Goal: Task Accomplishment & Management: Use online tool/utility

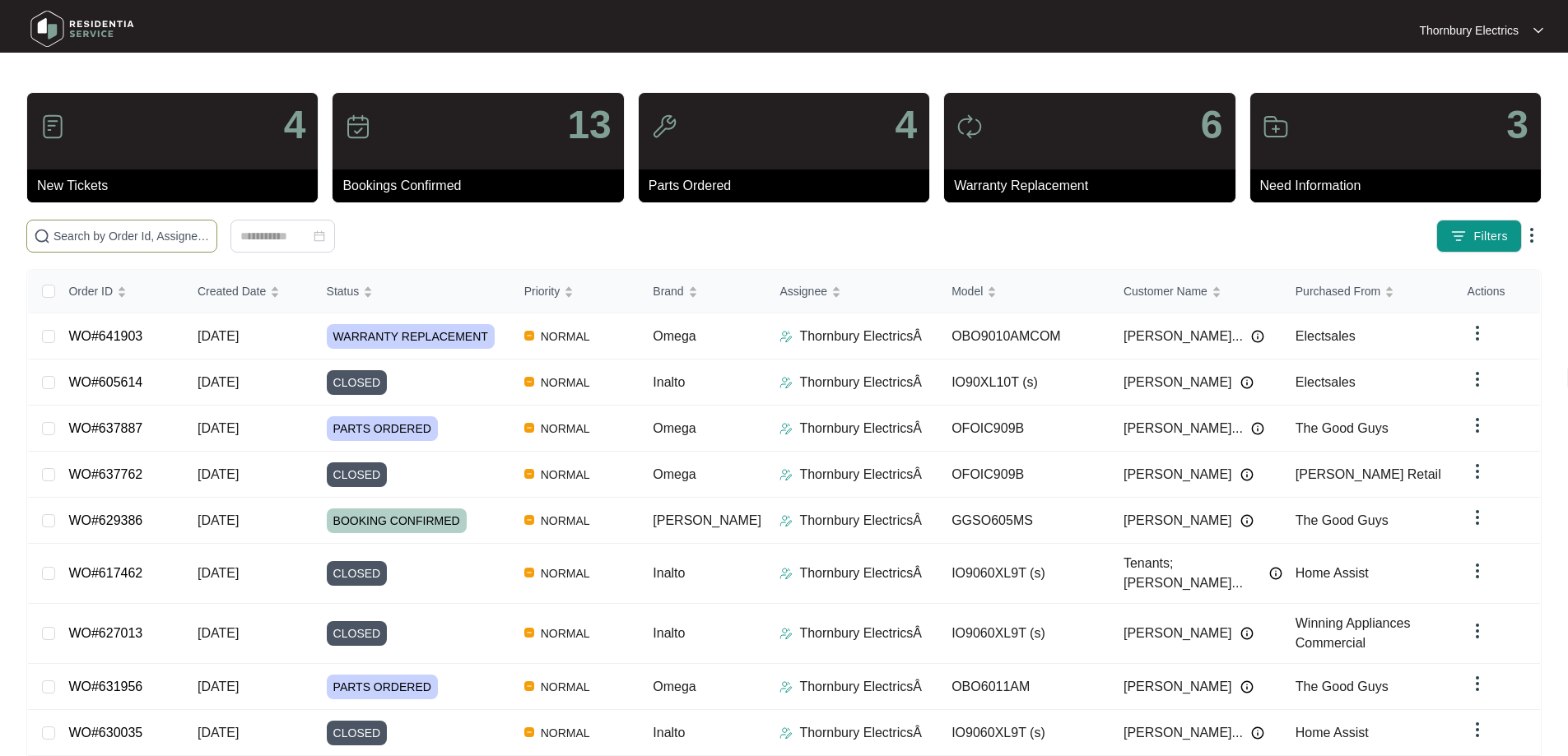
click at [210, 228] on input "text" at bounding box center [131, 236] width 156 height 18
type input "636941"
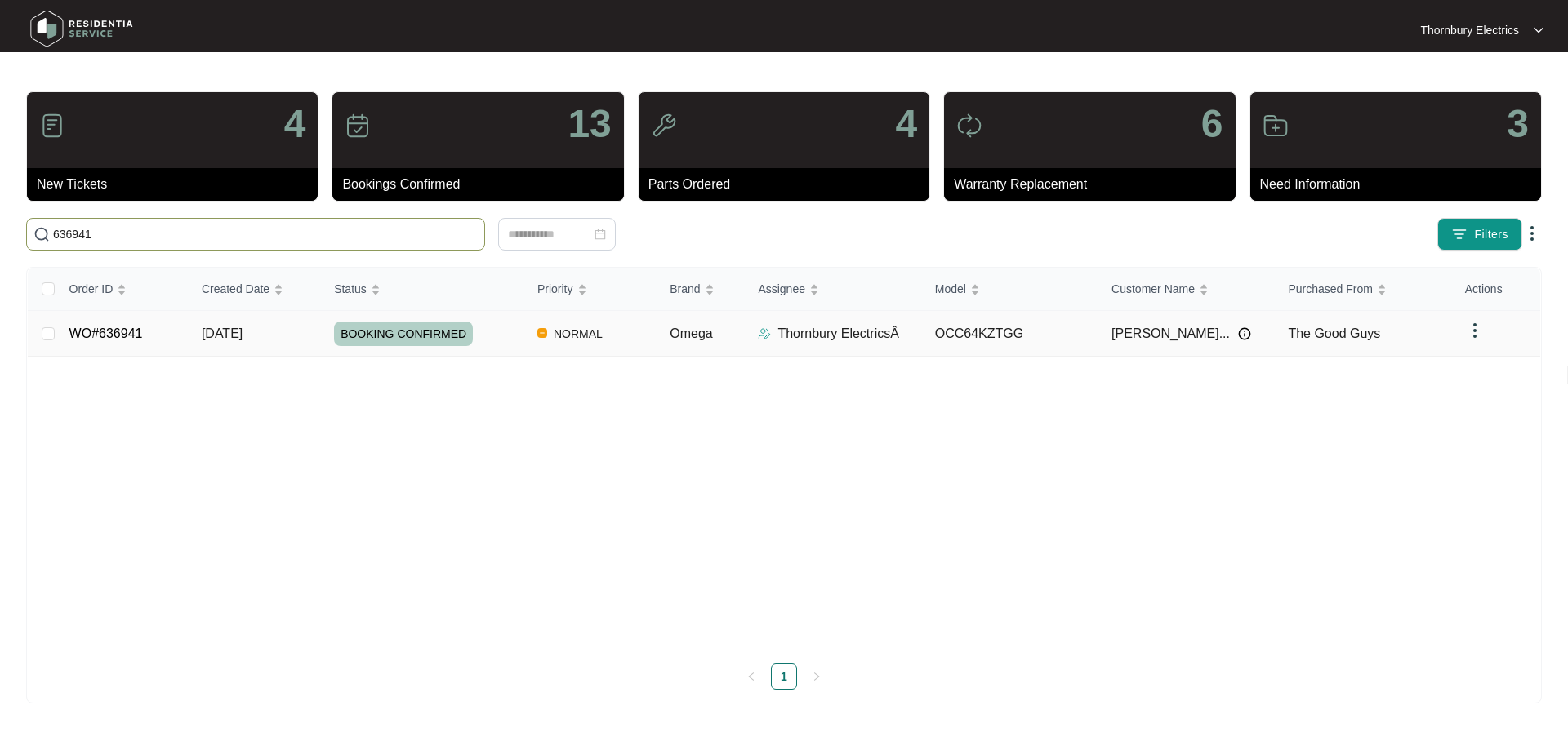
click at [187, 335] on td "WO#636941" at bounding box center [122, 334] width 133 height 46
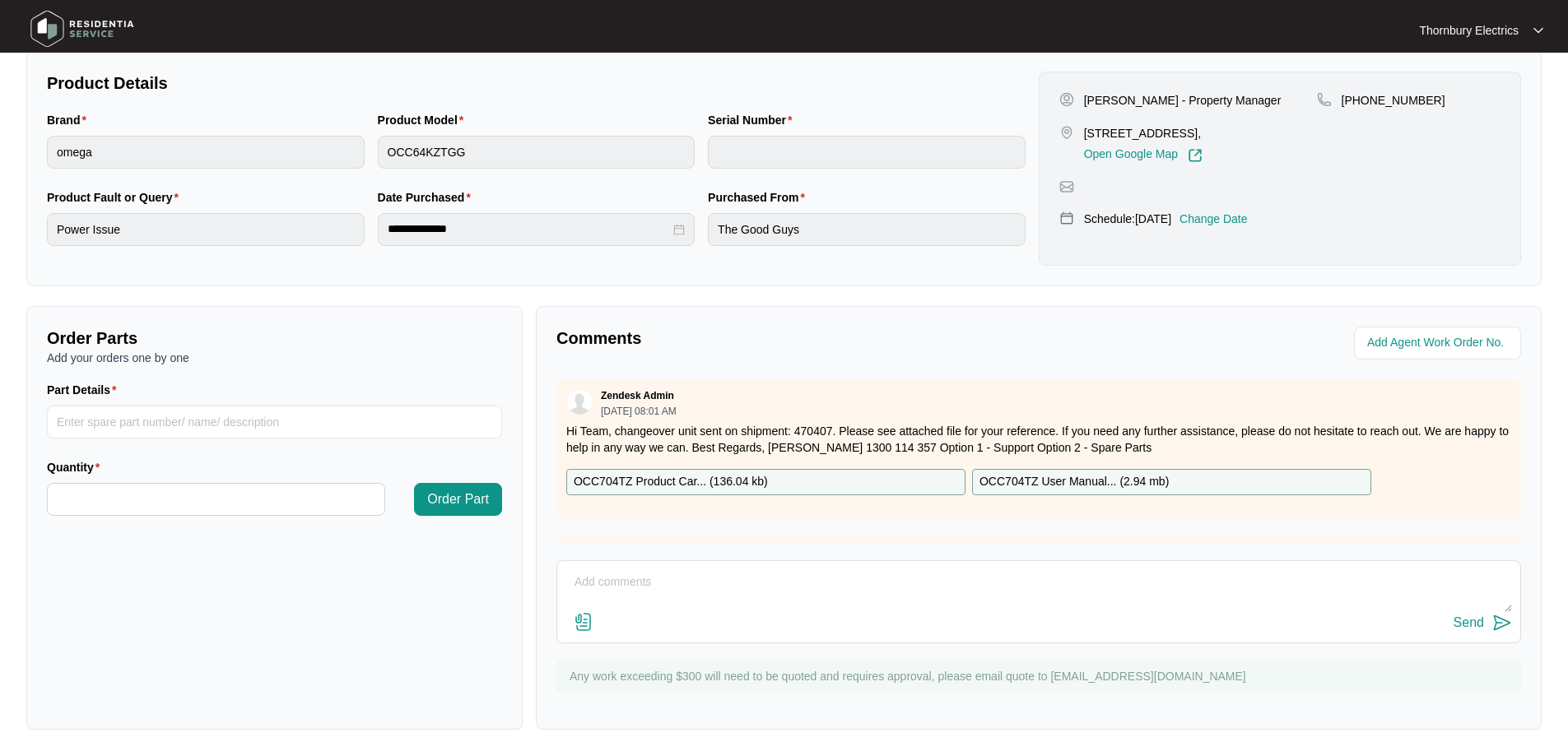
scroll to position [335, 0]
click at [585, 571] on textarea at bounding box center [1038, 590] width 946 height 43
paste textarea "Returned to replace the Omega ceramic cooktop. Completed the changeover and tes…"
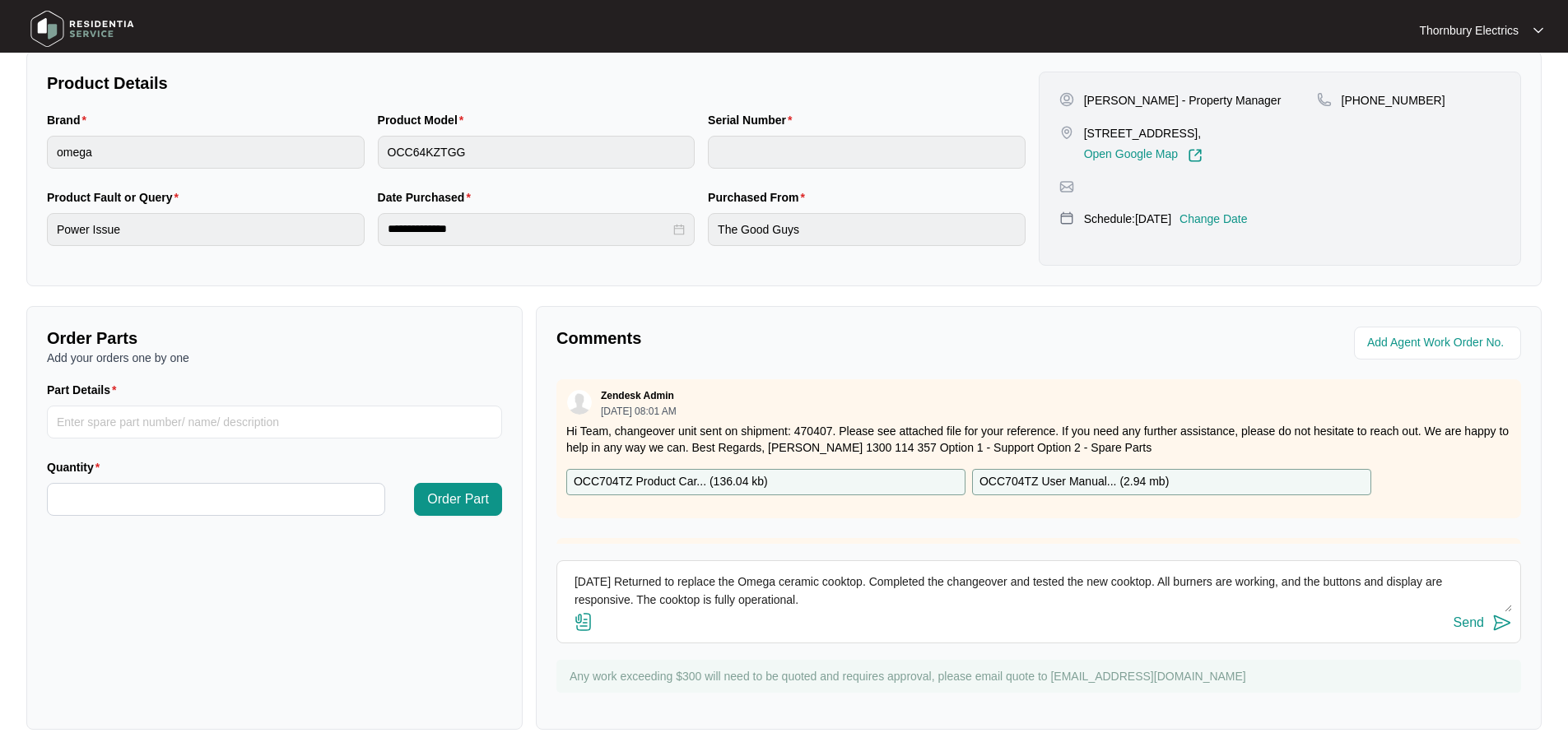
type textarea "[DATE] Returned to replace the Omega ceramic cooktop. Completed the changeover …"
click at [1488, 623] on button "Send" at bounding box center [1483, 622] width 59 height 22
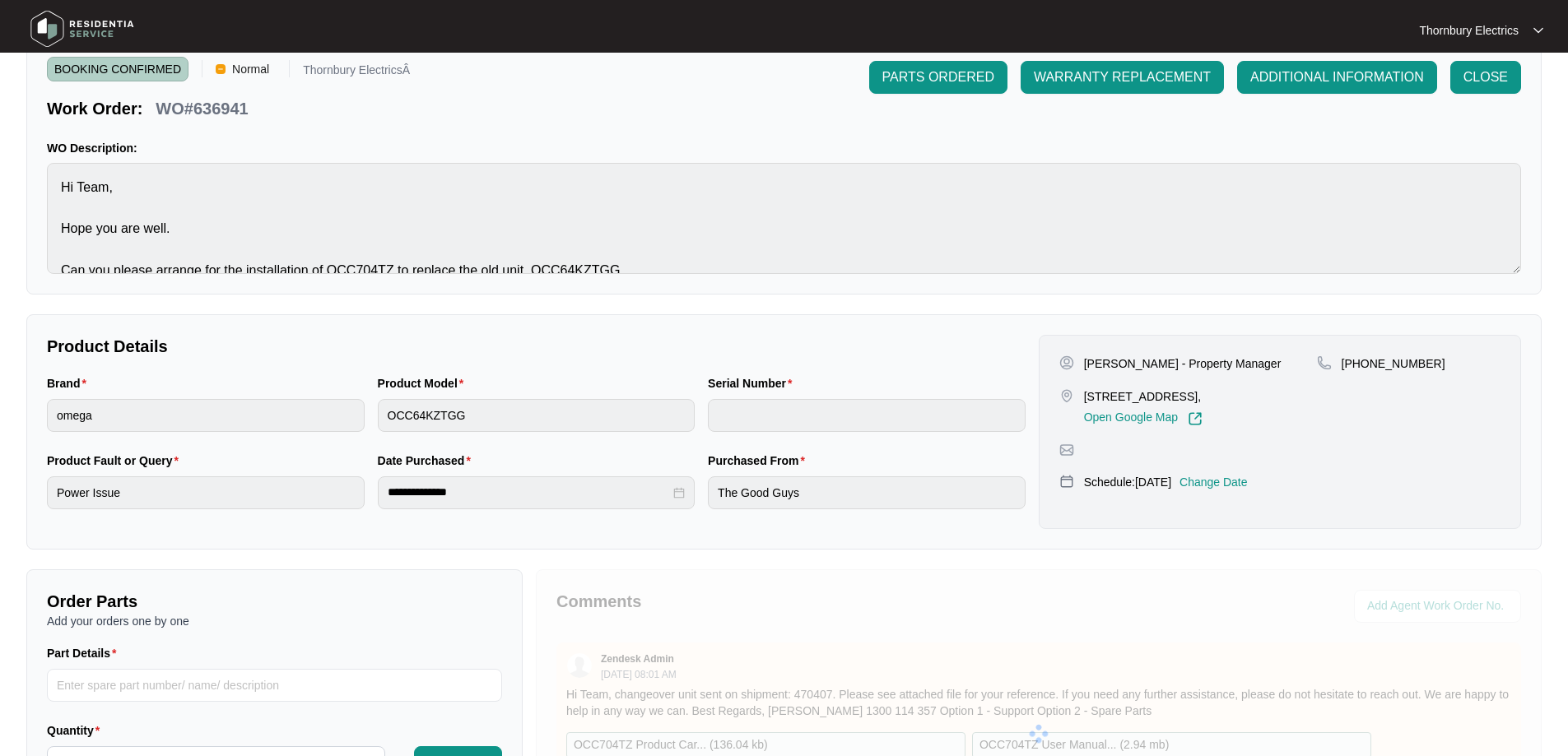
scroll to position [0, 0]
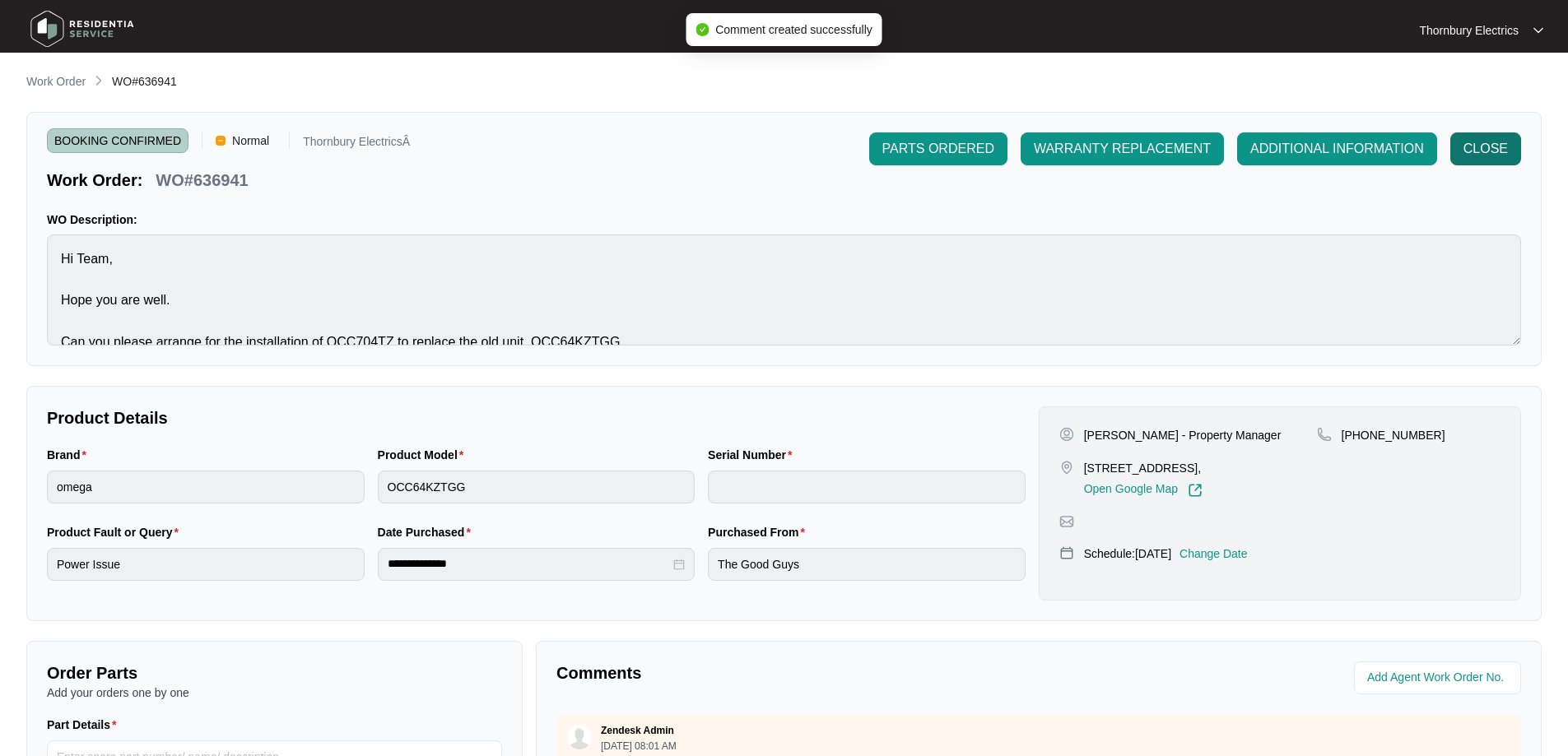
click at [1480, 144] on span "CLOSE" at bounding box center [1486, 149] width 45 height 20
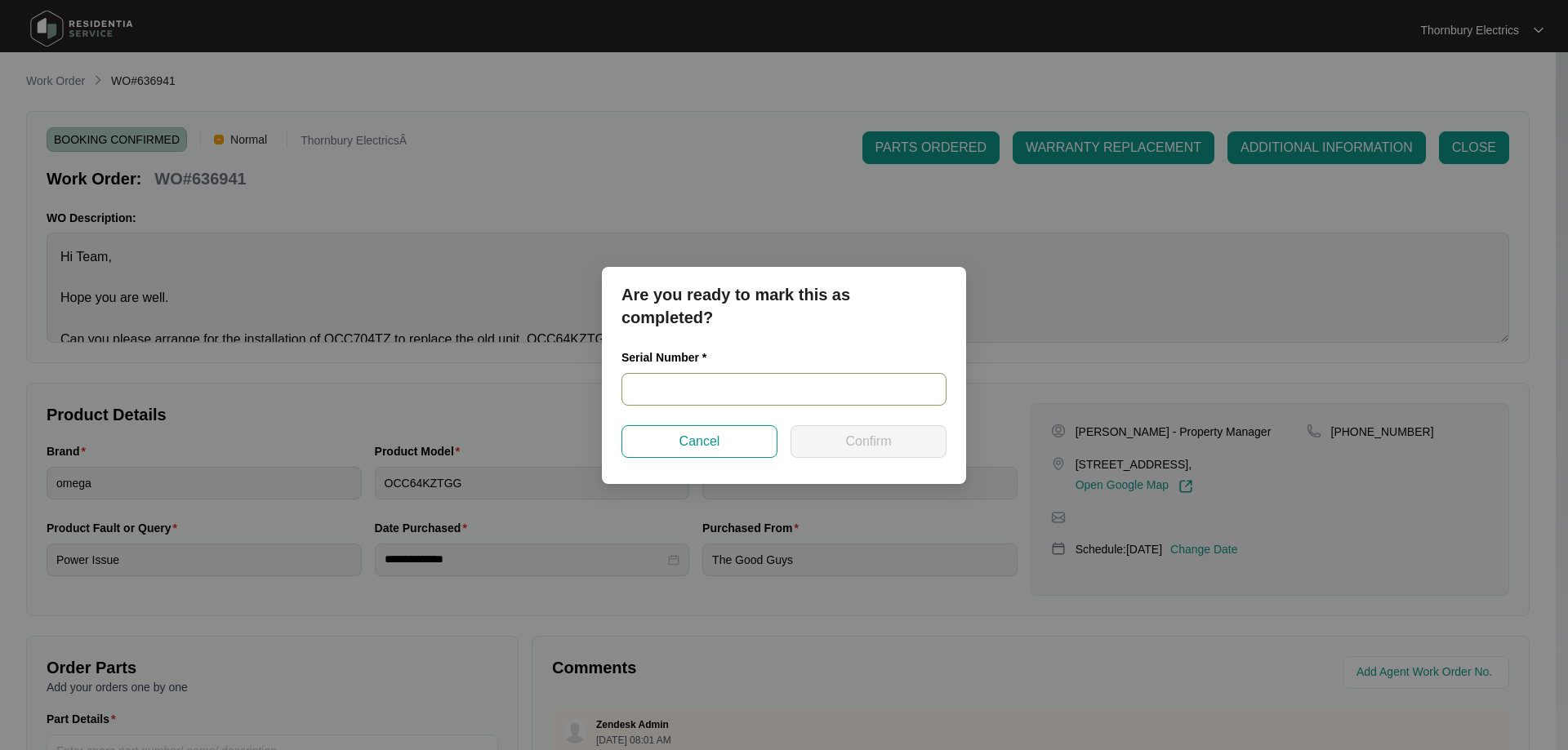
click at [702, 390] on input "text" at bounding box center [784, 389] width 325 height 33
paste input "462024220100463"
type input "462024220100463"
click at [888, 445] on span "Confirm" at bounding box center [868, 442] width 46 height 20
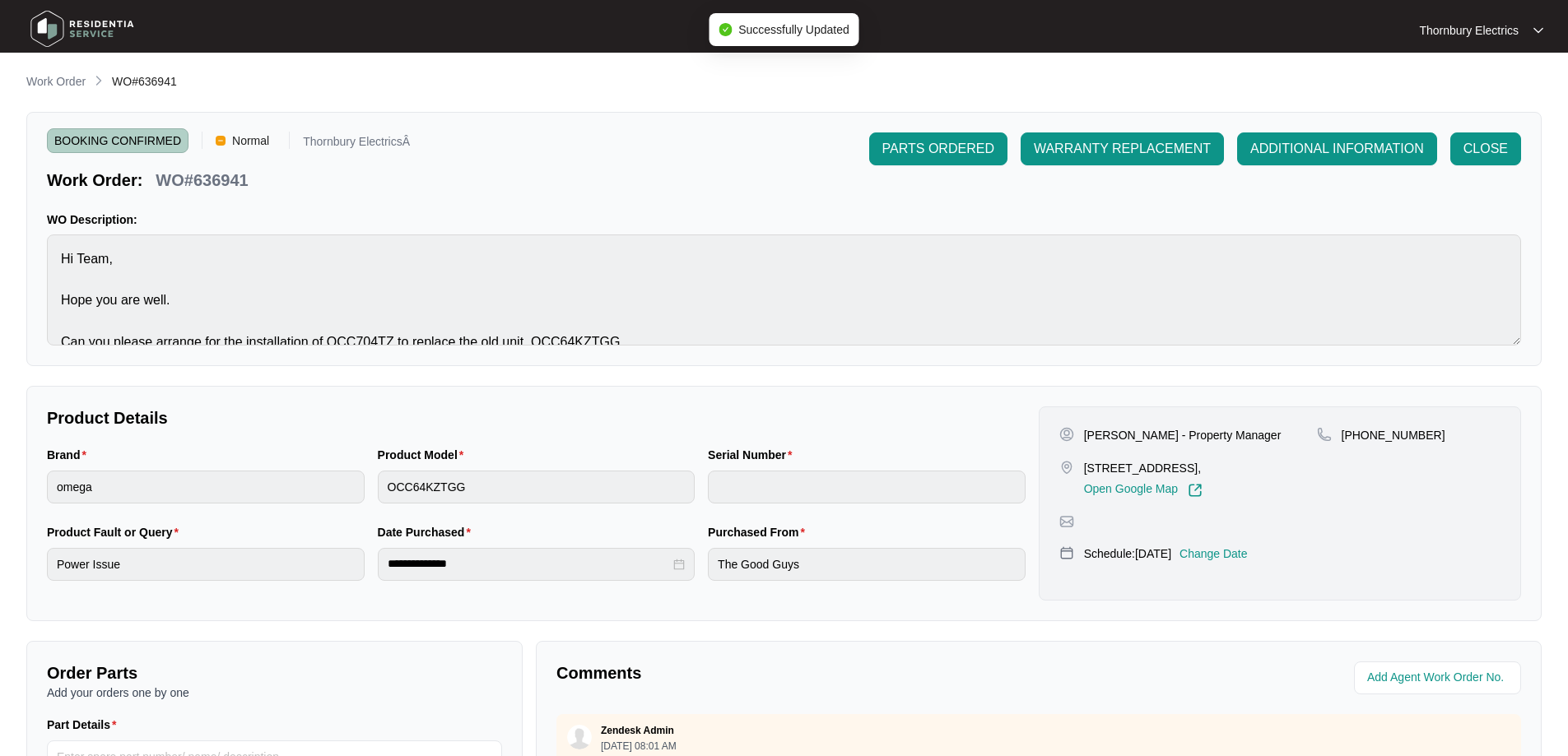
type input "462024220100463"
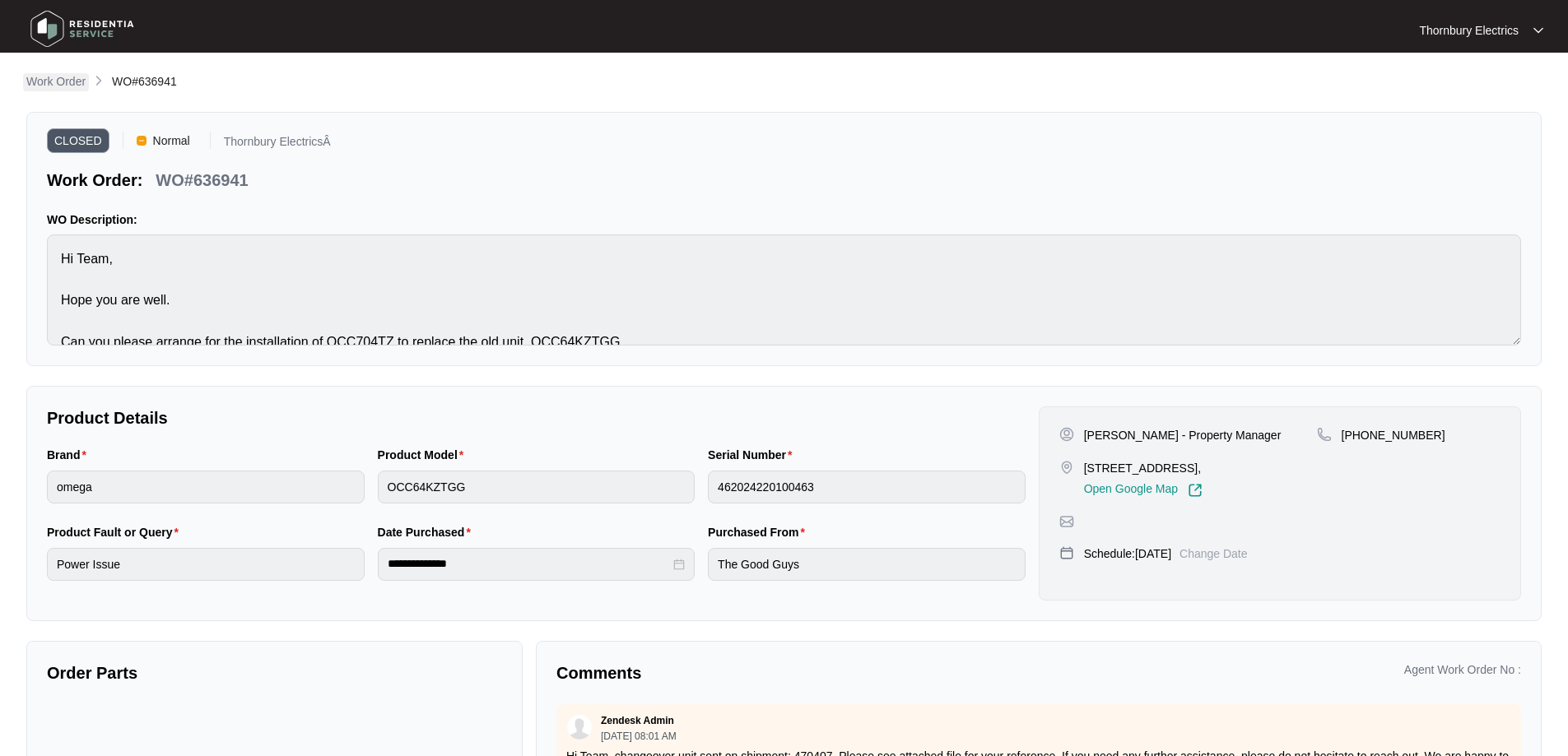
click at [75, 79] on p "Work Order" at bounding box center [56, 81] width 60 height 16
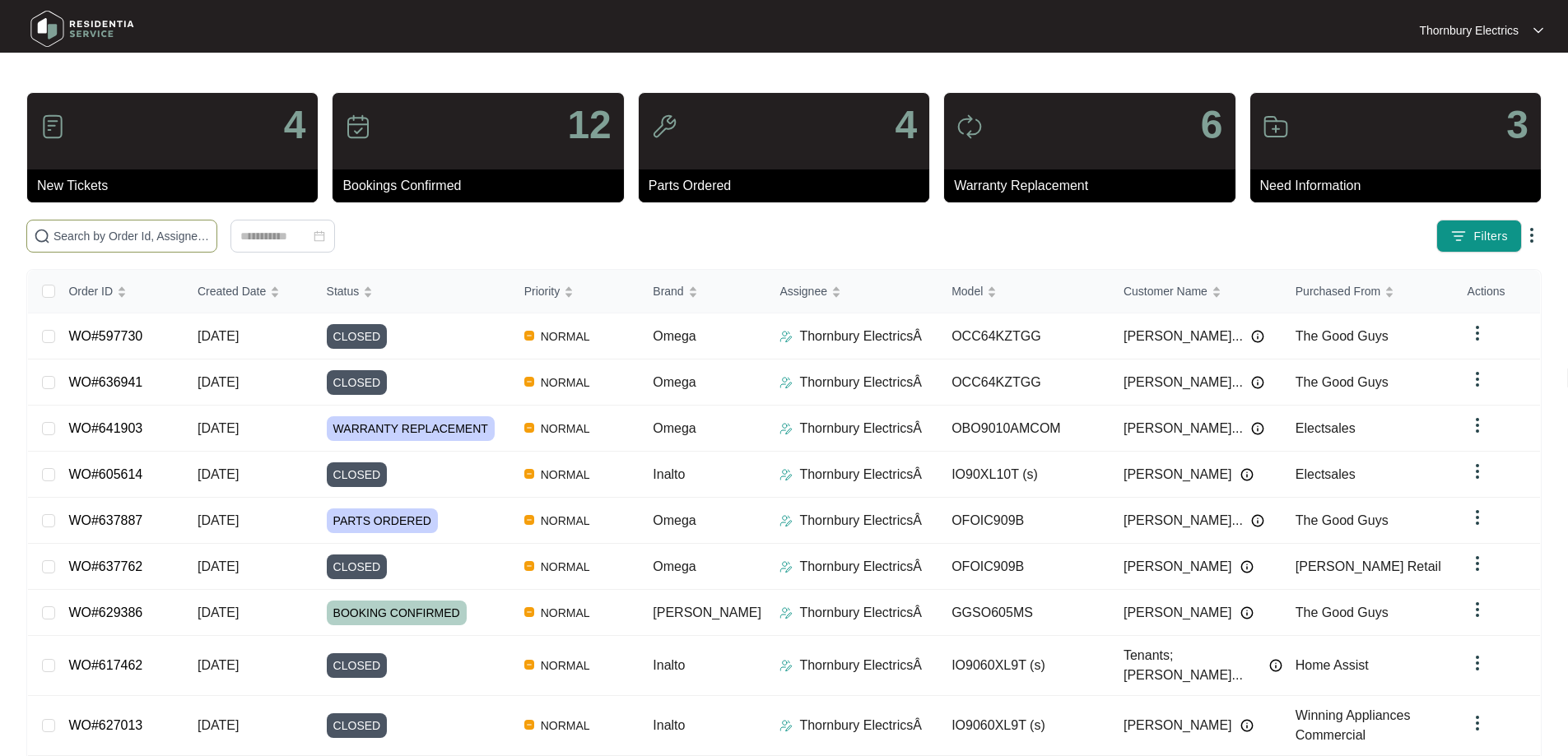
click at [217, 223] on span at bounding box center [122, 236] width 191 height 33
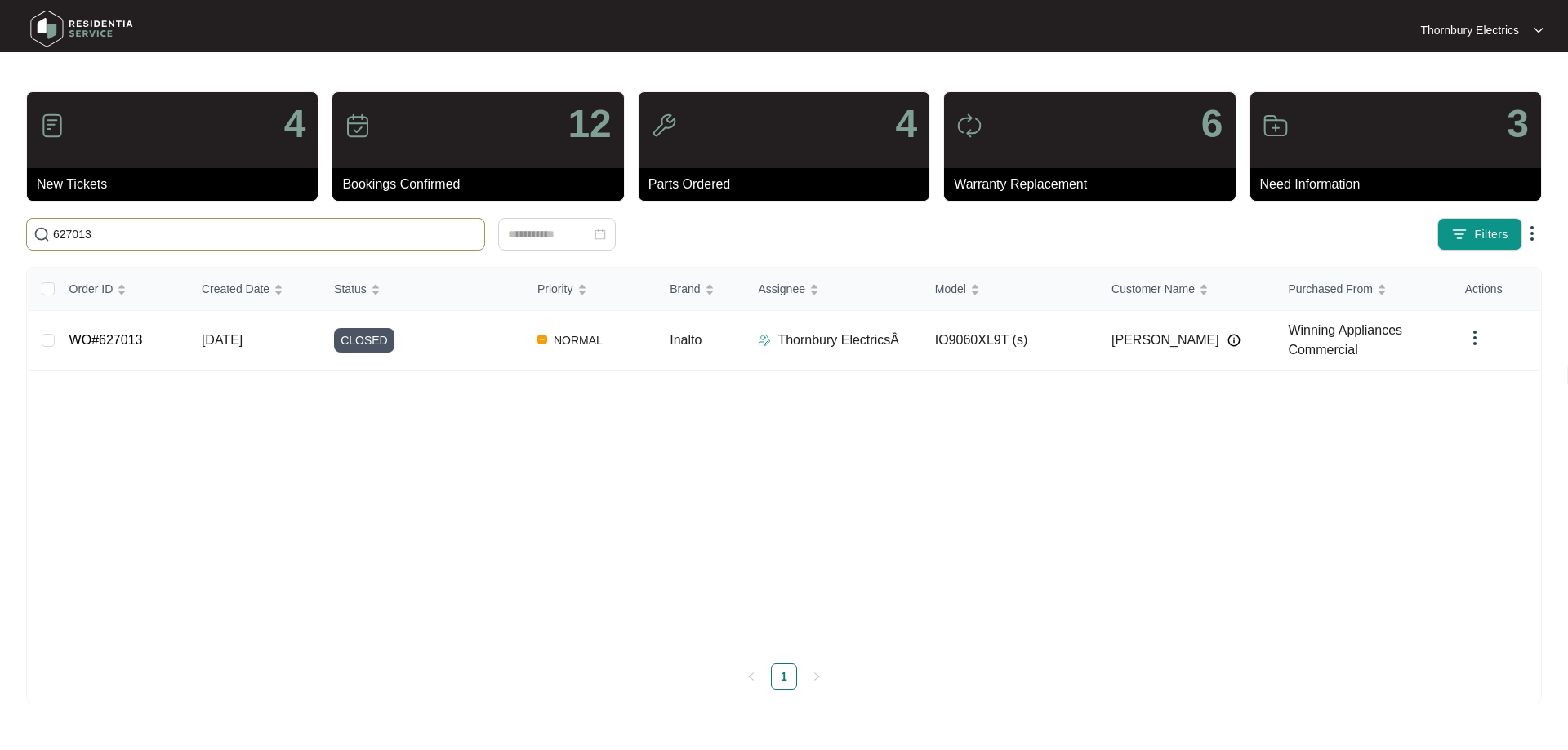
type input "627013"
click at [417, 333] on div "CLOSED" at bounding box center [429, 340] width 190 height 24
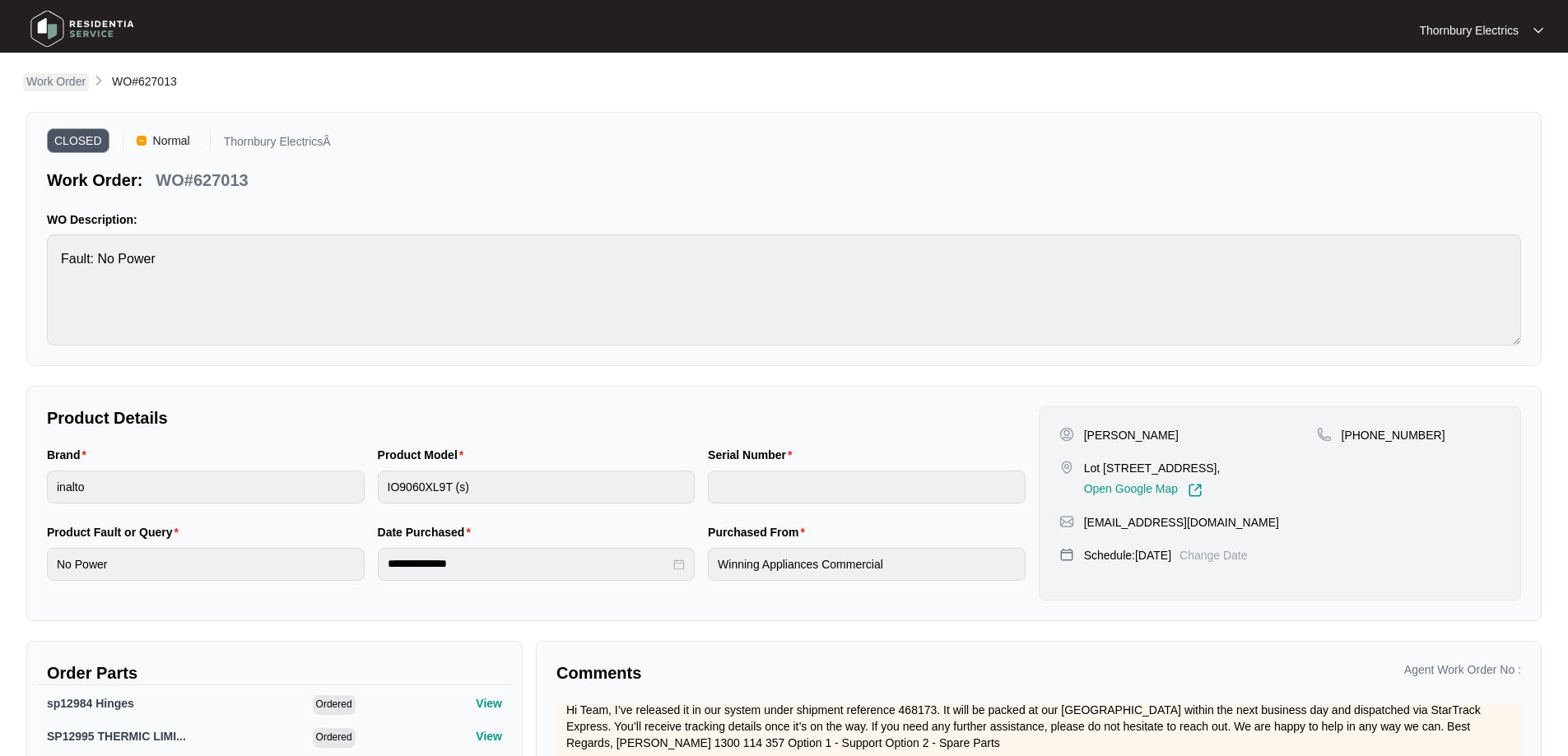
click at [60, 84] on p "Work Order" at bounding box center [56, 81] width 60 height 16
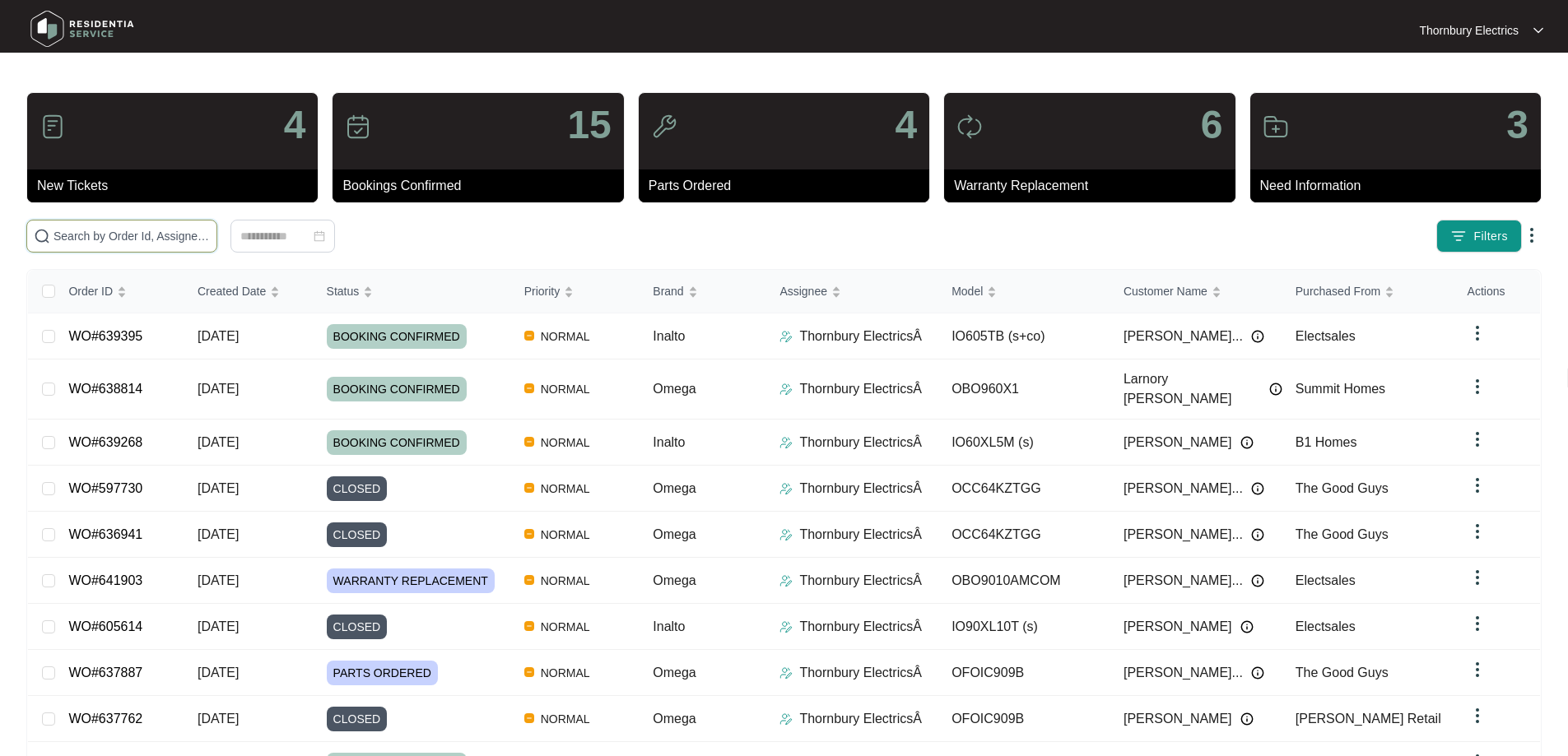
click at [164, 239] on input "text" at bounding box center [131, 236] width 156 height 18
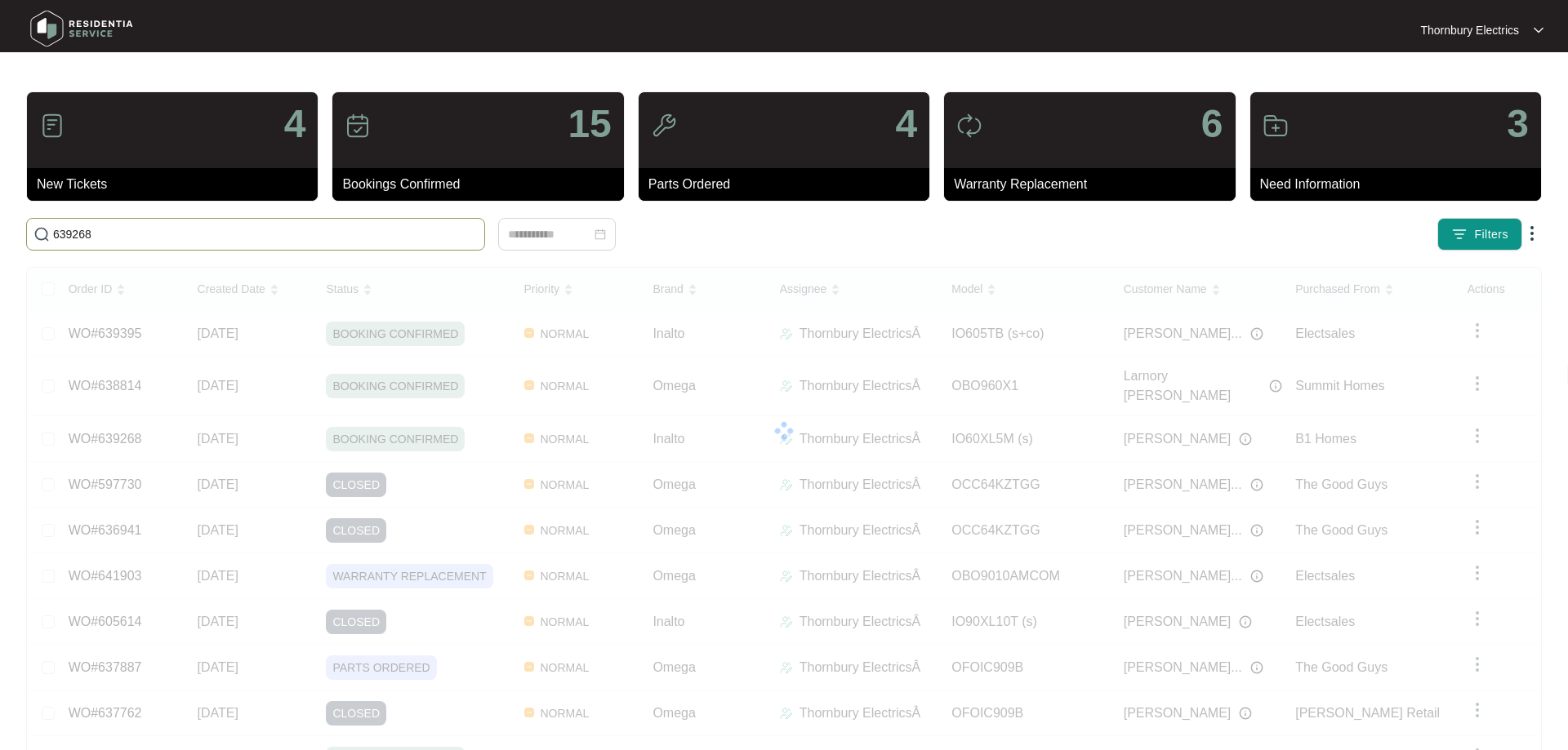
type input "639268"
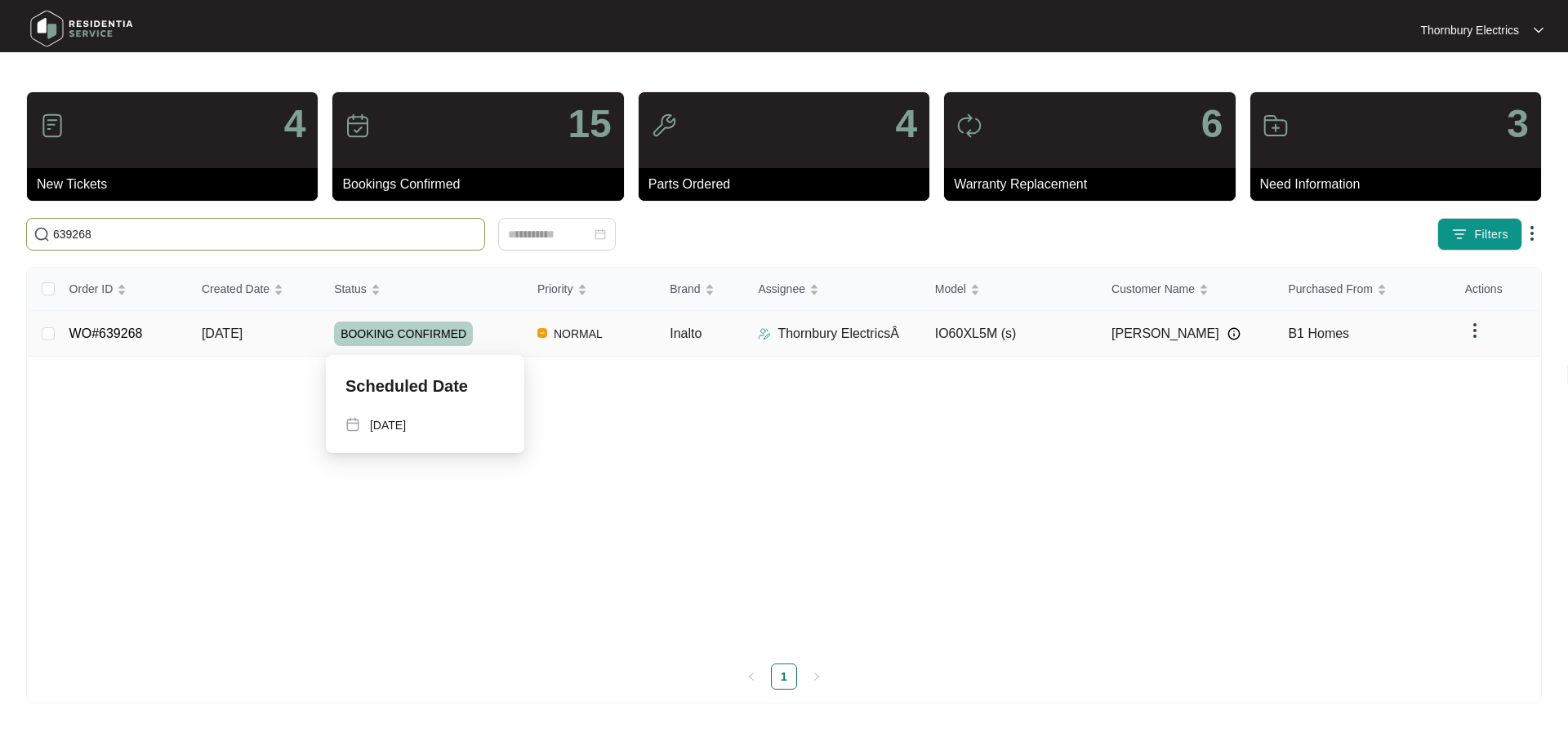
click at [501, 337] on div "BOOKING CONFIRMED" at bounding box center [429, 334] width 190 height 24
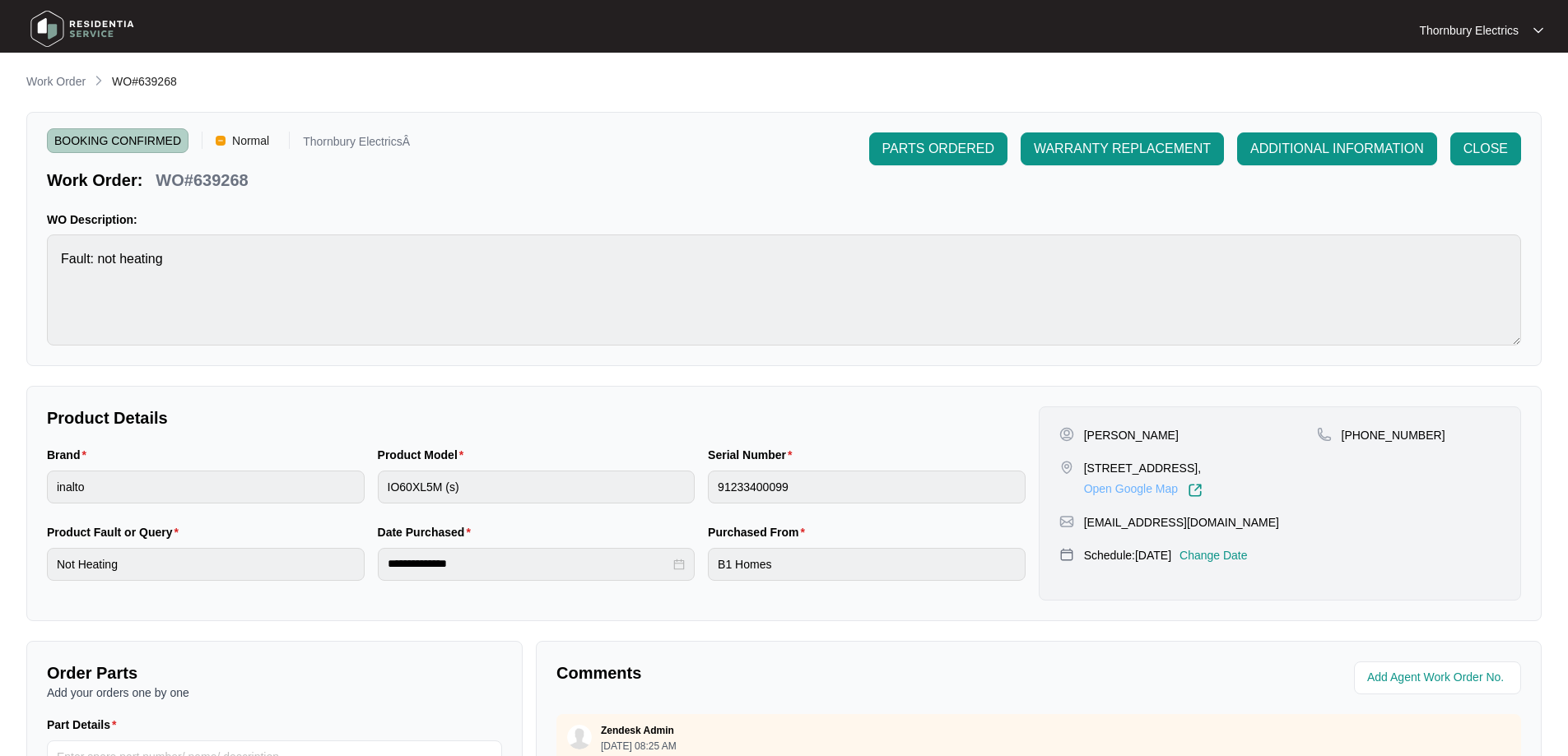
scroll to position [329, 0]
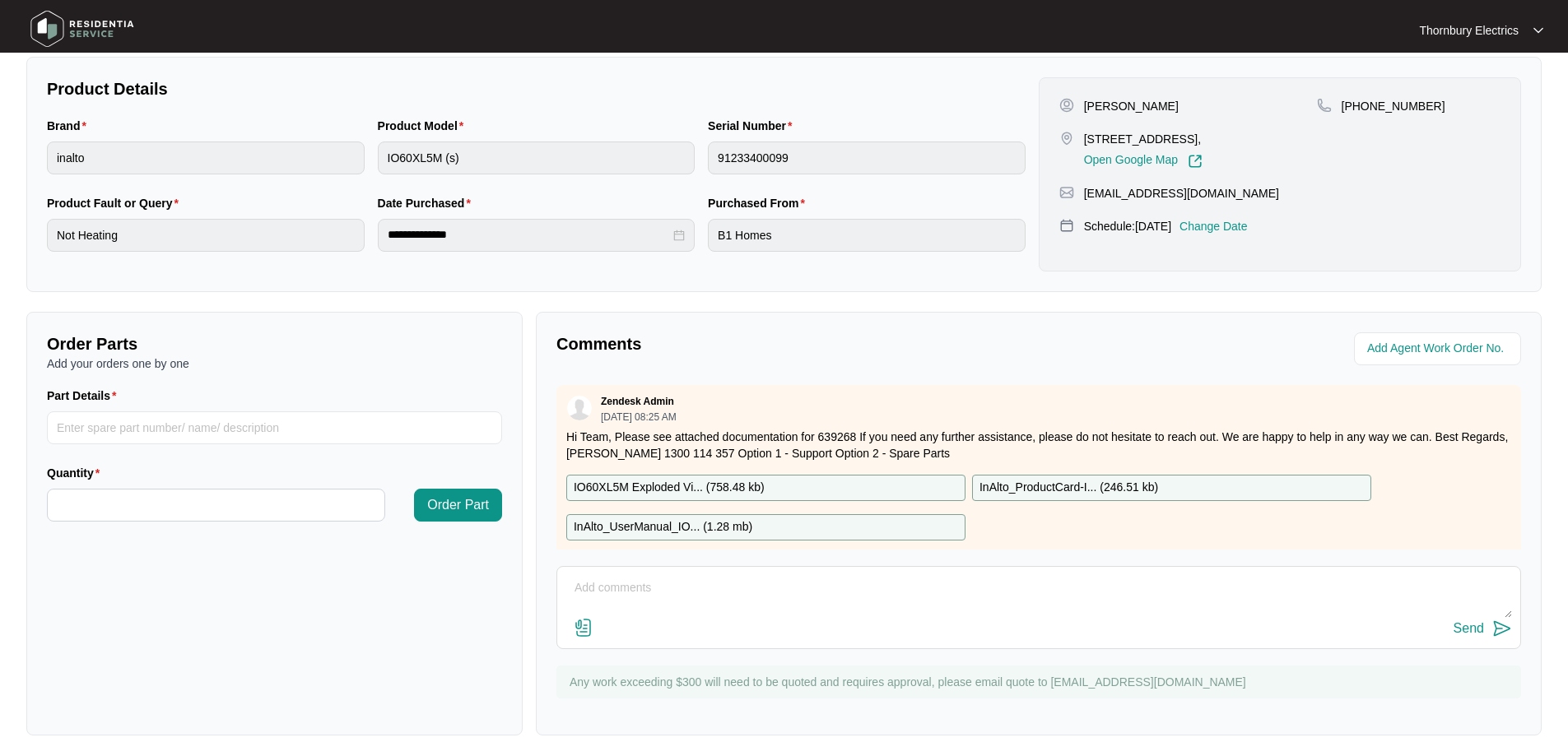
click at [666, 489] on p "IO60XL5M Exploded Vi... ( 758.48 kb )" at bounding box center [669, 488] width 191 height 18
click at [116, 431] on input "Part Details" at bounding box center [275, 427] width 455 height 33
paste input "SP11585"
type input "SP11585 Fan Element"
click at [189, 507] on input "Quantity" at bounding box center [215, 505] width 336 height 31
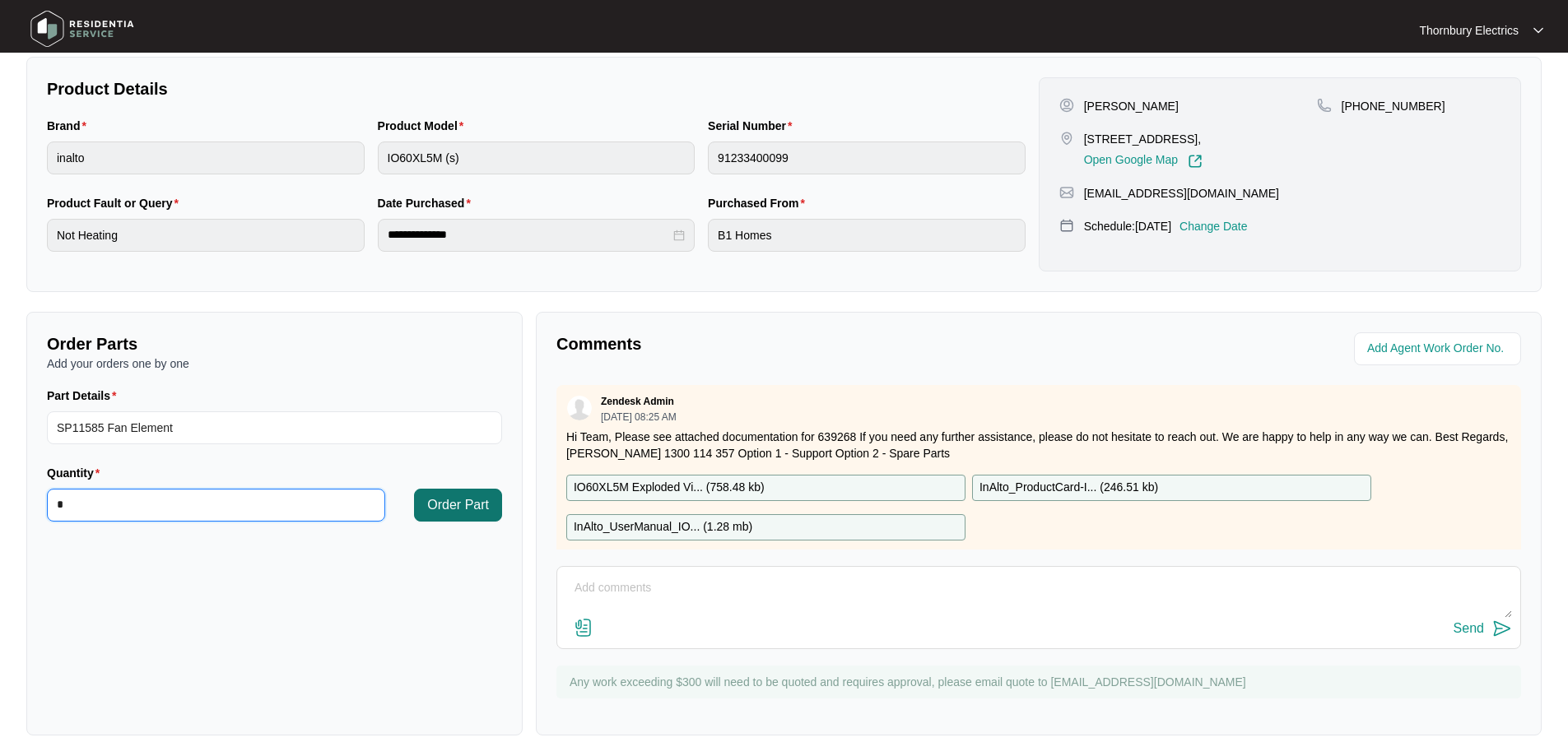
type input "*"
click at [464, 507] on span "Order Part" at bounding box center [458, 505] width 62 height 20
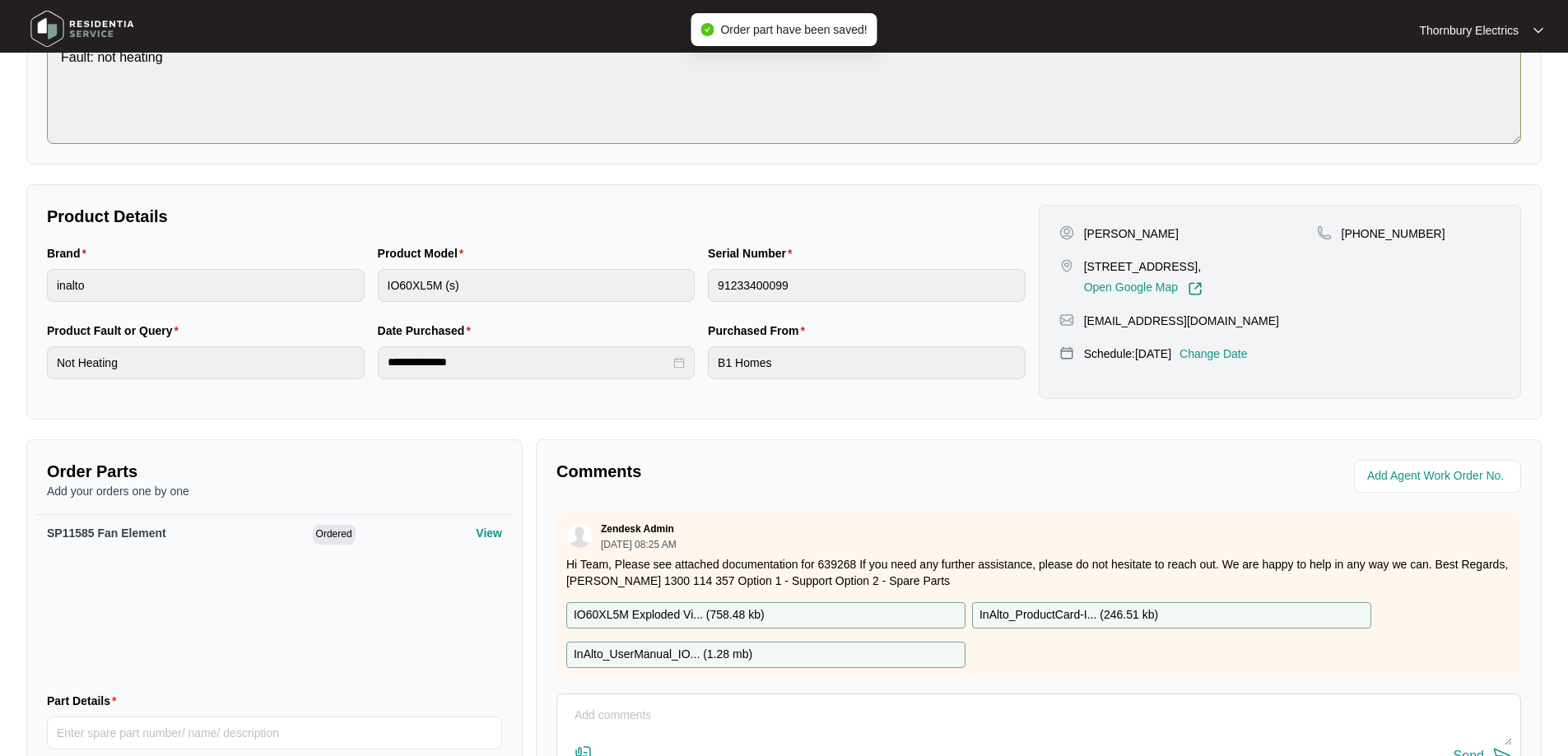
scroll to position [0, 0]
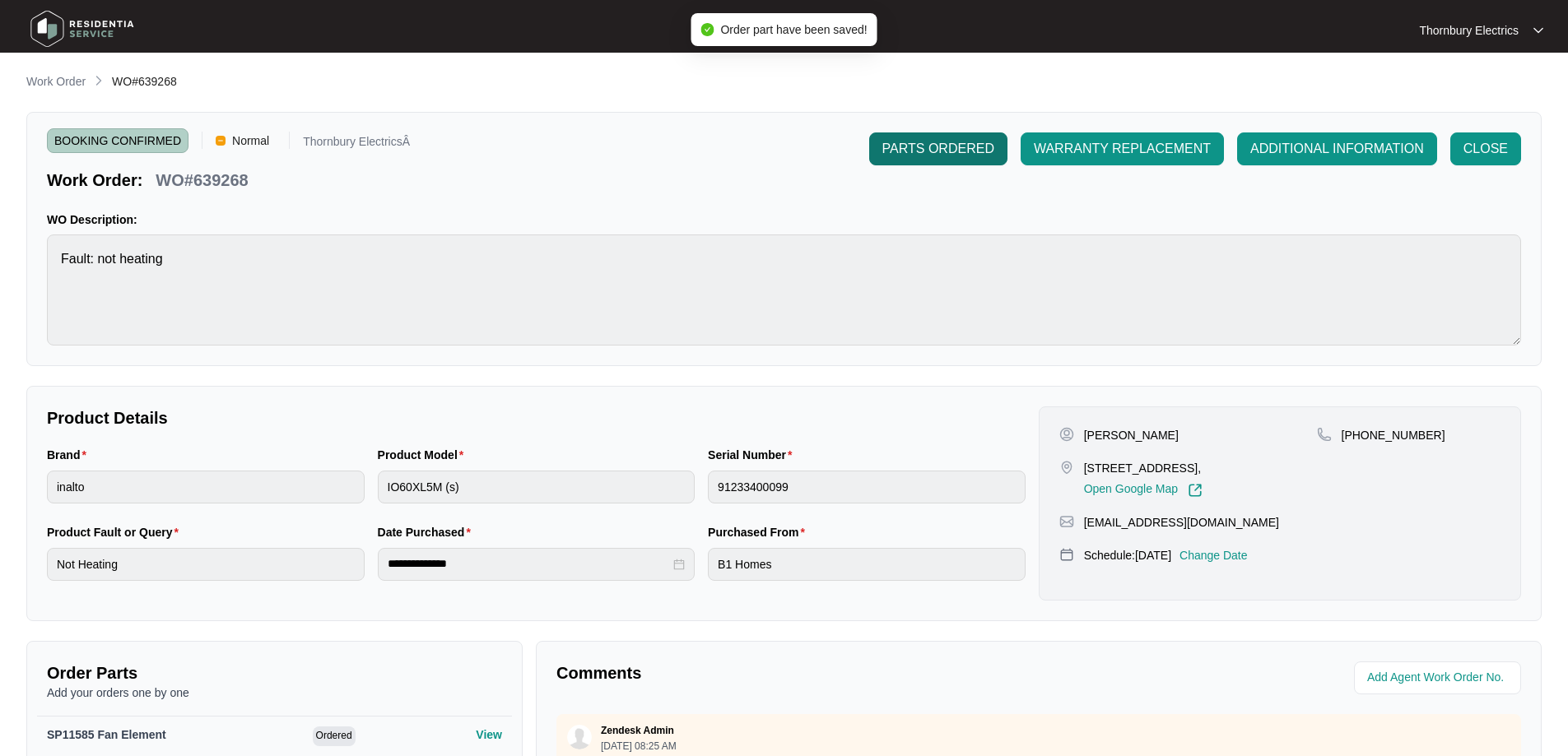
click at [975, 165] on button "PARTS ORDERED" at bounding box center [938, 149] width 138 height 33
